Goal: Task Accomplishment & Management: Manage account settings

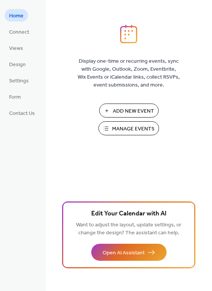
click at [123, 131] on span "Manage Events" at bounding box center [133, 129] width 42 height 8
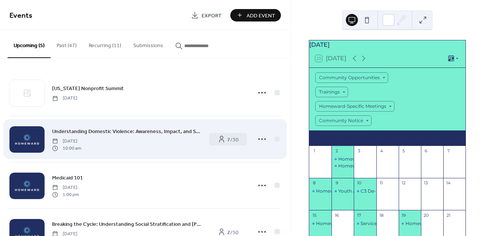
click at [156, 131] on span "Understanding Domestic Violence: Awareness, Impact, and Support" at bounding box center [127, 132] width 150 height 8
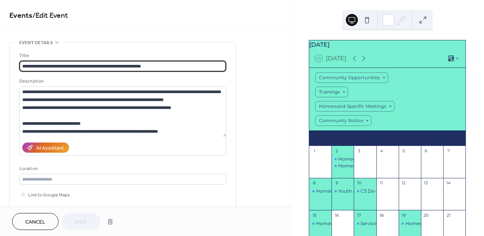
click at [32, 221] on span "Cancel" at bounding box center [35, 223] width 20 height 8
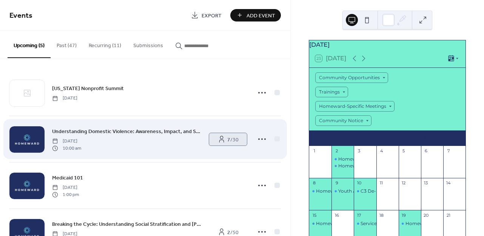
click at [227, 141] on span "7 / 30" at bounding box center [232, 140] width 11 height 8
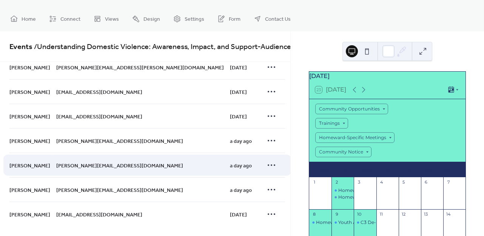
scroll to position [44, 0]
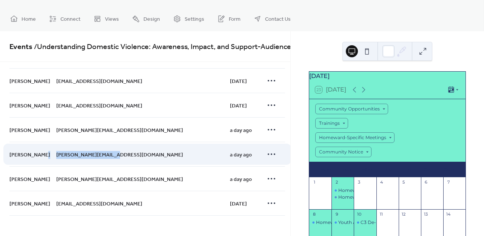
drag, startPoint x: 118, startPoint y: 150, endPoint x: 51, endPoint y: 147, distance: 66.9
click at [56, 151] on span "[PERSON_NAME][EMAIL_ADDRESS][DOMAIN_NAME]" at bounding box center [119, 155] width 127 height 8
copy div "[PERSON_NAME][EMAIL_ADDRESS][DOMAIN_NAME]"
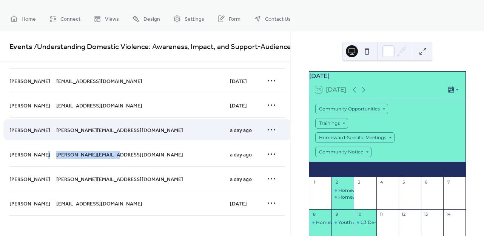
scroll to position [0, 0]
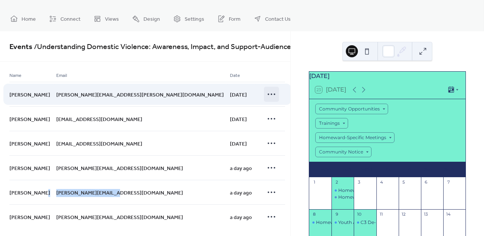
click at [266, 95] on icon at bounding box center [272, 94] width 12 height 12
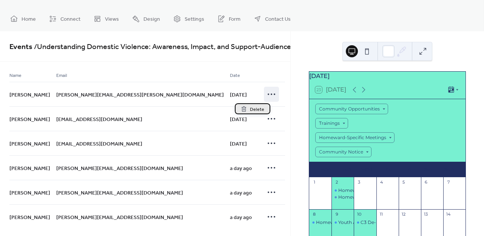
click at [259, 110] on span "Delete" at bounding box center [257, 110] width 14 height 8
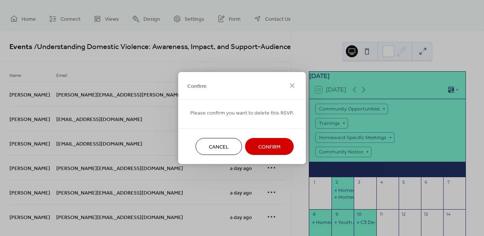
click at [272, 147] on span "Confirm" at bounding box center [269, 148] width 22 height 8
